Goal: Navigation & Orientation: Find specific page/section

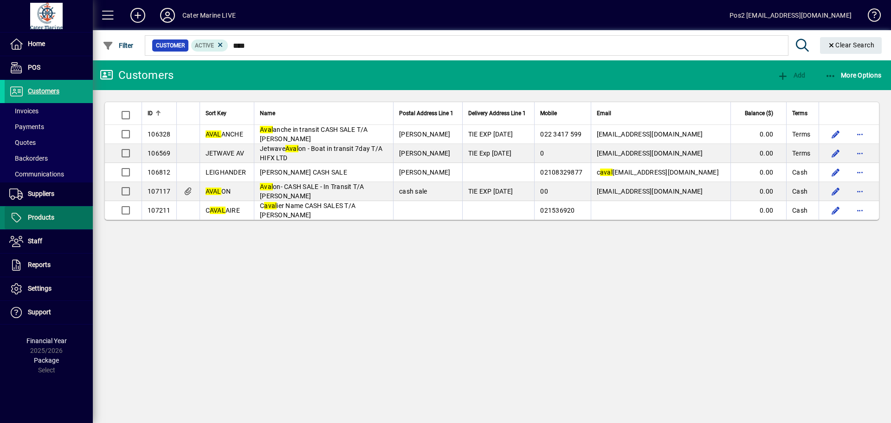
click at [48, 218] on span "Products" at bounding box center [41, 216] width 26 height 7
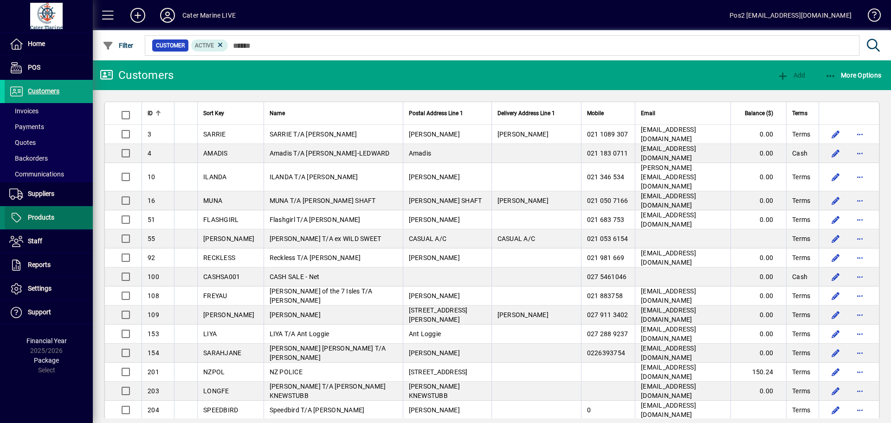
click at [51, 217] on span "Products" at bounding box center [41, 216] width 26 height 7
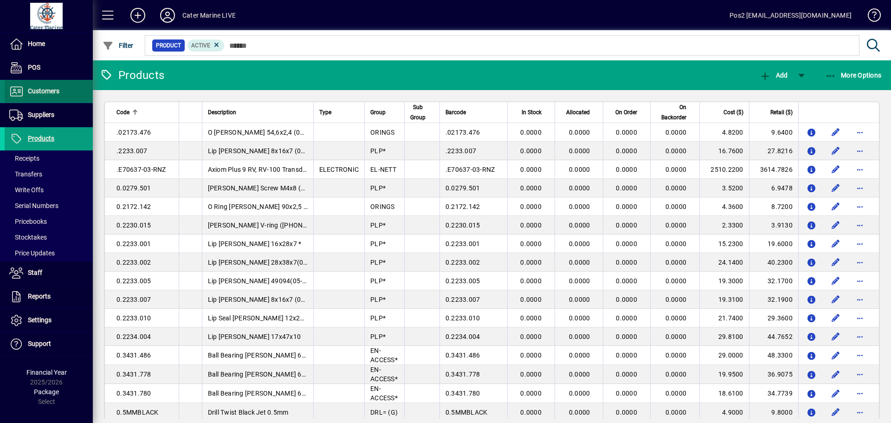
click at [64, 90] on span at bounding box center [49, 91] width 88 height 22
